Goal: Task Accomplishment & Management: Use online tool/utility

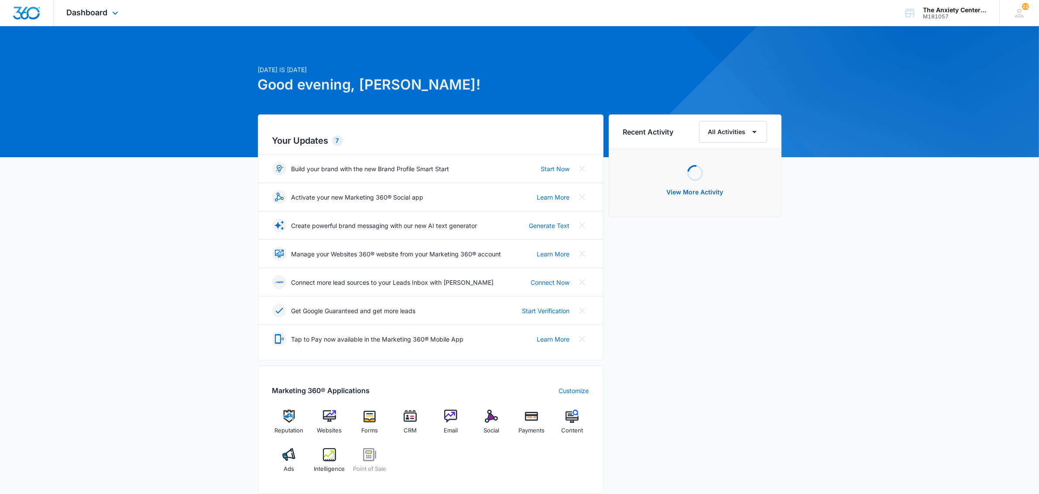
click at [93, 1] on div "Dashboard Apps Reputation Websites Forms CRM Email Social Payments POS Content …" at bounding box center [94, 13] width 80 height 26
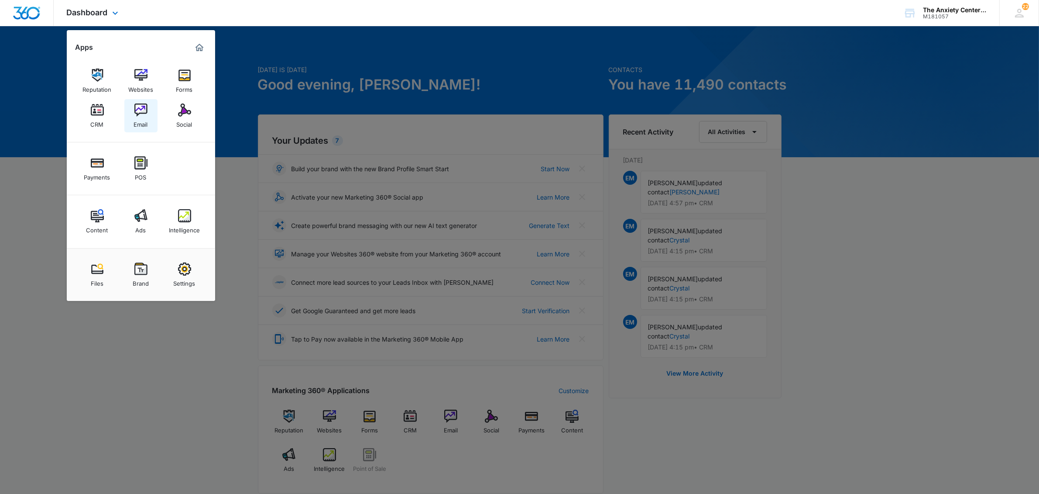
click at [140, 109] on img at bounding box center [140, 109] width 13 height 13
